Goal: Download file/media

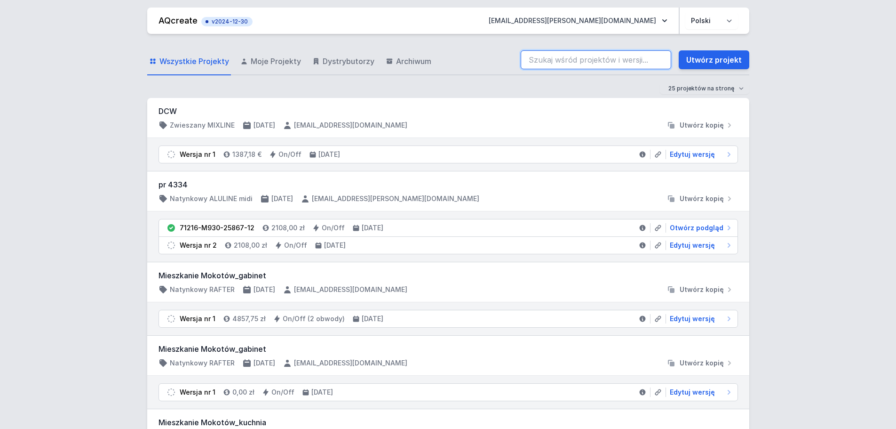
click at [582, 65] on input "search" at bounding box center [596, 59] width 151 height 19
paste input "70201-M940-25799-13"
click at [580, 59] on input "70201-M940-25799-13" at bounding box center [596, 59] width 151 height 19
type input "70201-M940-25799-13"
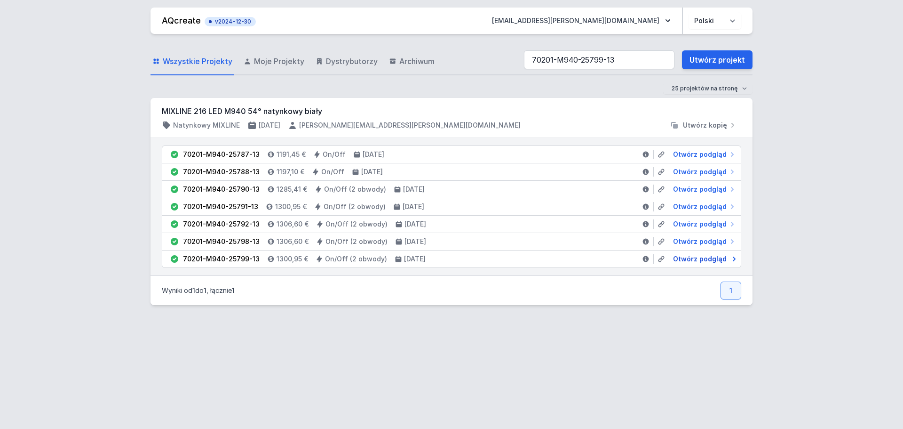
click at [682, 259] on span "Otwórz podgląd" at bounding box center [700, 258] width 54 height 9
select select "4000"
select select "true"
click at [643, 257] on icon at bounding box center [646, 259] width 8 height 8
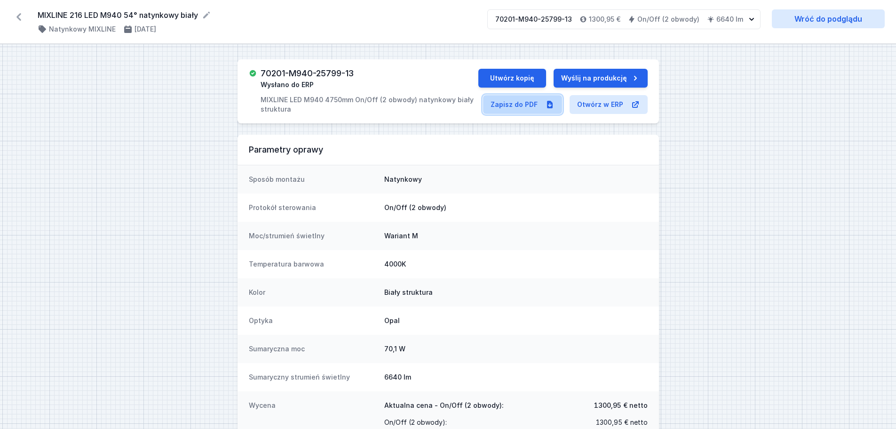
click at [527, 99] on link "Zapisz do PDF" at bounding box center [522, 104] width 79 height 19
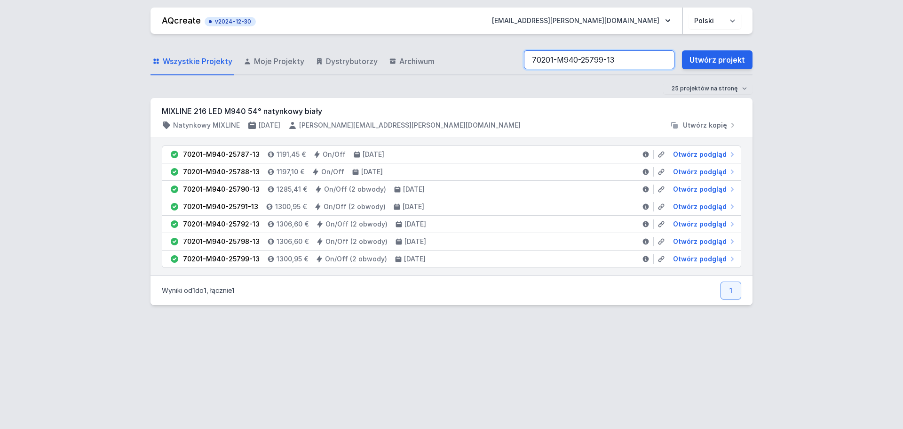
drag, startPoint x: 615, startPoint y: 60, endPoint x: 501, endPoint y: 59, distance: 114.8
click at [502, 59] on div "Wszystkie Projekty Moje Projekty Dystrybutorzy Archiwum 70201-M940-25799-13 Utw…" at bounding box center [452, 60] width 602 height 30
paste input "8"
type input "70201-M940-25798-13"
click at [646, 242] on icon at bounding box center [646, 242] width 8 height 8
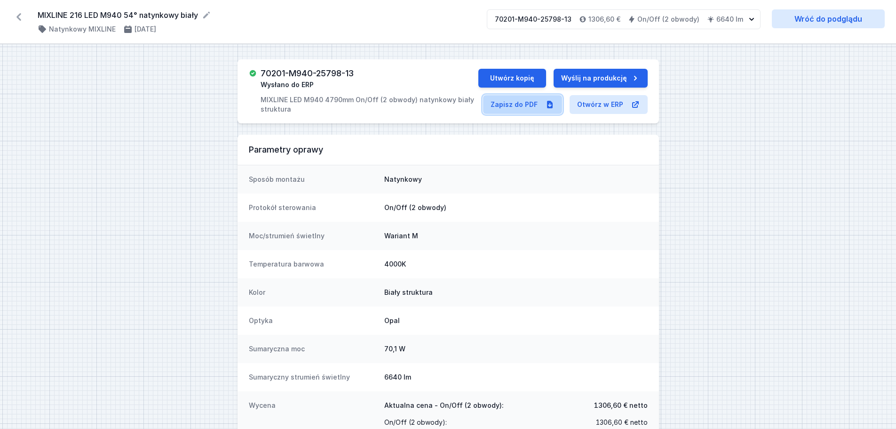
click at [502, 101] on link "Zapisz do PDF" at bounding box center [522, 104] width 79 height 19
